Goal: Navigation & Orientation: Find specific page/section

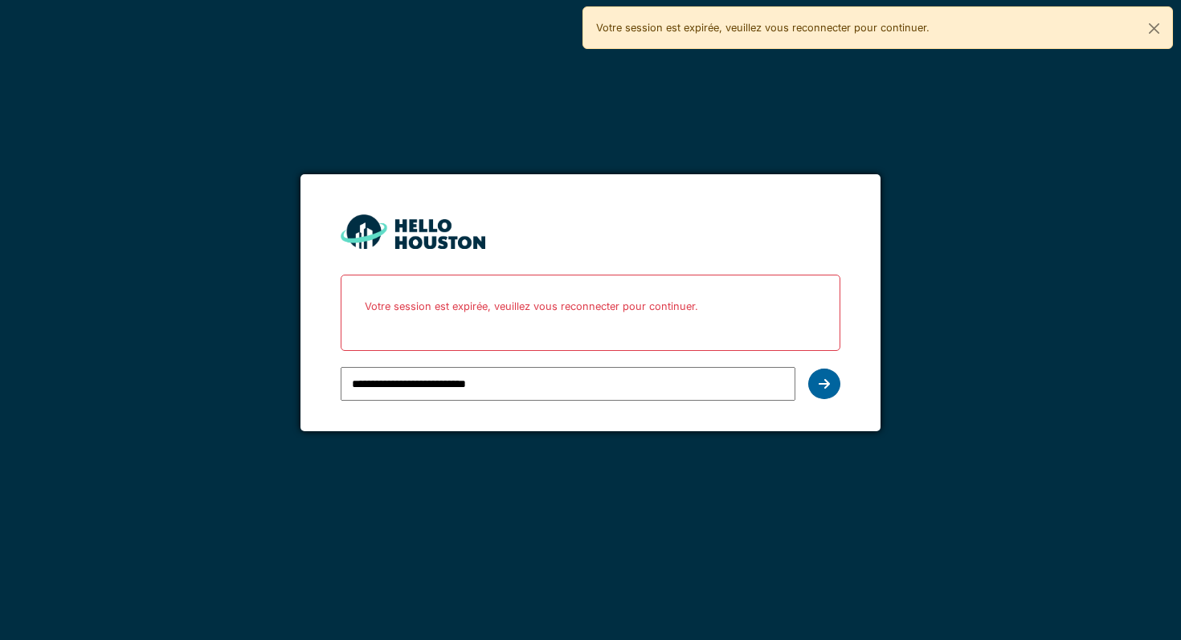
click at [825, 374] on div at bounding box center [824, 384] width 32 height 31
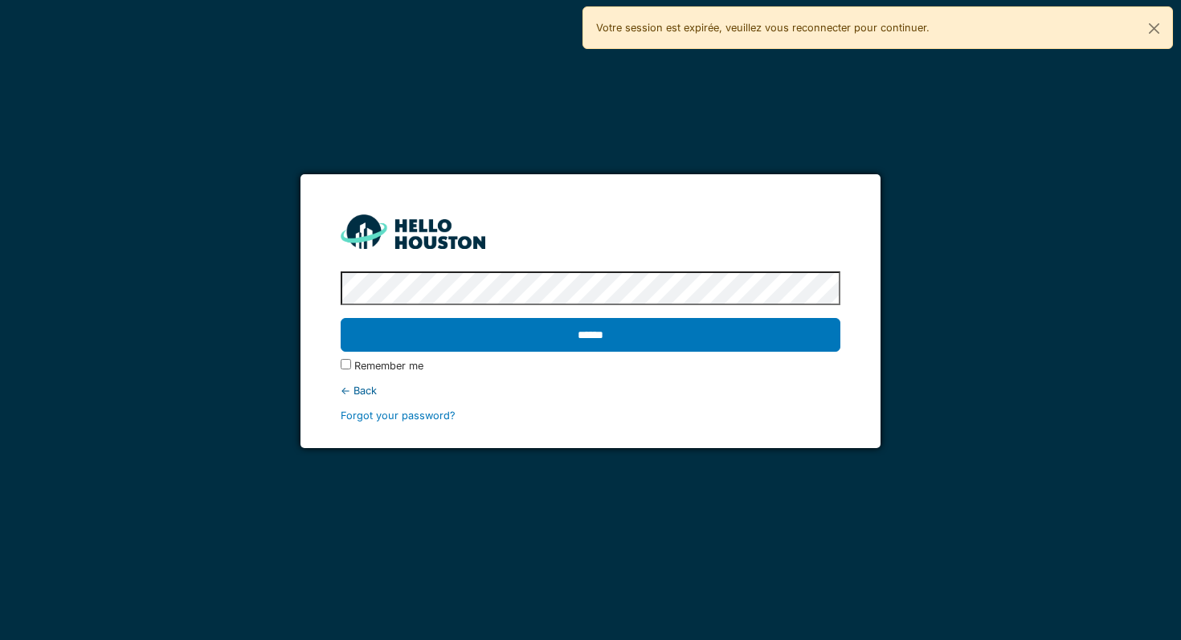
click at [341, 284] on protonpass-control-6b69 at bounding box center [341, 290] width 0 height 12
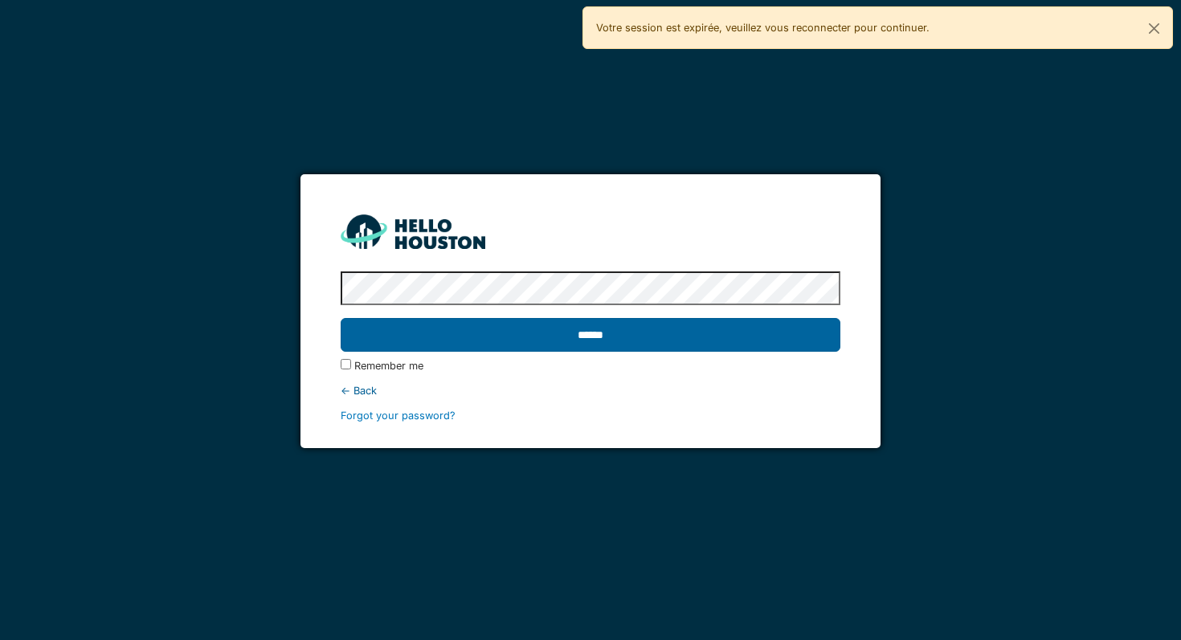
click at [679, 338] on input "******" at bounding box center [591, 335] width 500 height 34
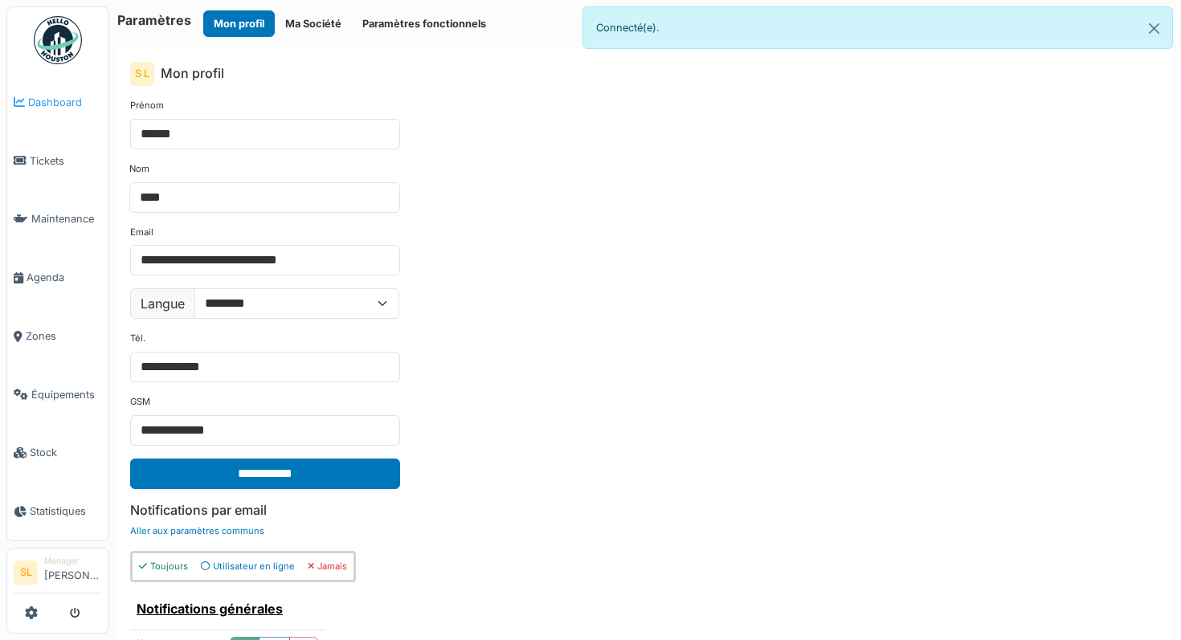
click at [44, 108] on link "Dashboard" at bounding box center [57, 102] width 101 height 59
